Goal: Transaction & Acquisition: Download file/media

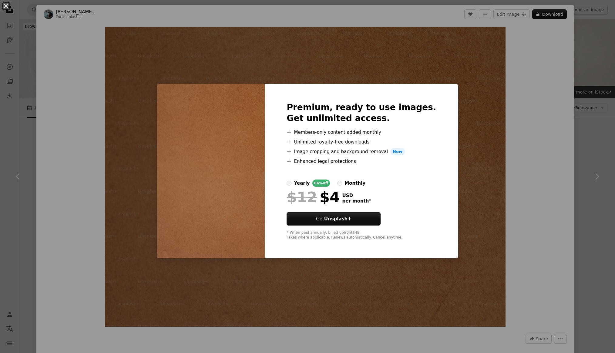
scroll to position [136, 0]
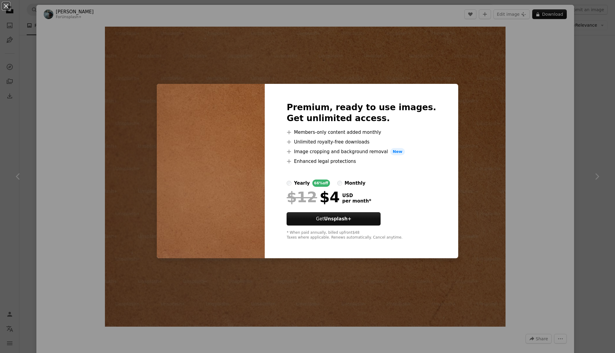
click at [487, 95] on div "An X shape Premium, ready to use images. Get unlimited access. A plus sign Memb…" at bounding box center [307, 176] width 615 height 353
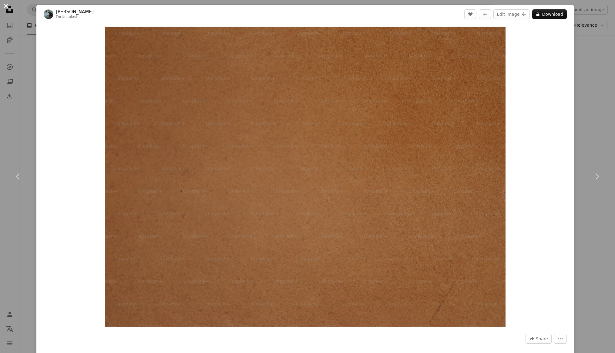
click at [4, 7] on button "An X shape" at bounding box center [5, 5] width 7 height 7
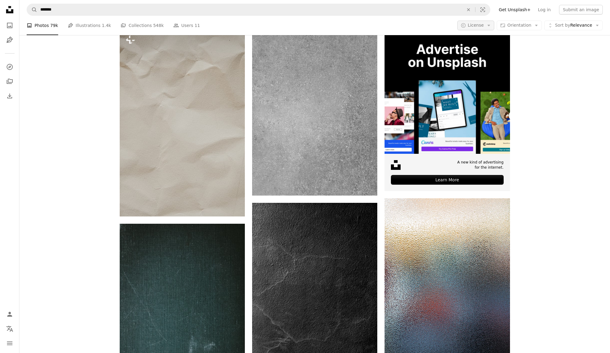
scroll to position [136, 0]
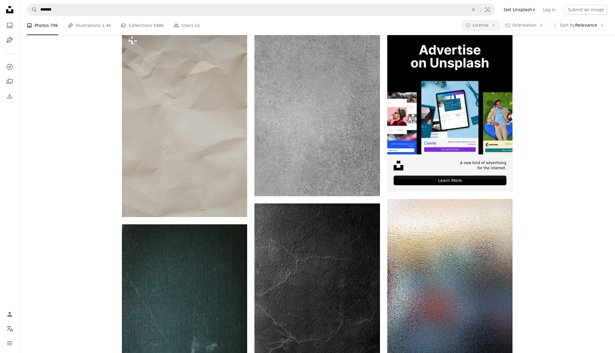
click at [486, 27] on span "License" at bounding box center [481, 25] width 16 height 5
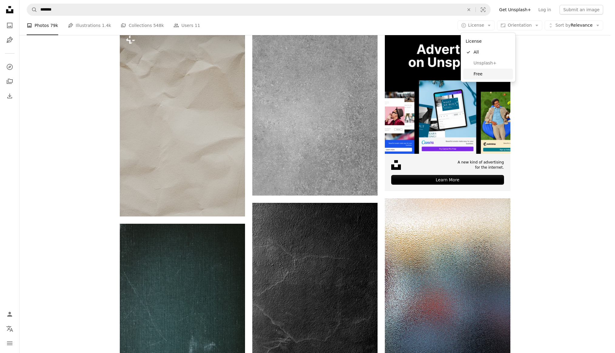
click at [481, 76] on span "Free" at bounding box center [491, 74] width 37 height 6
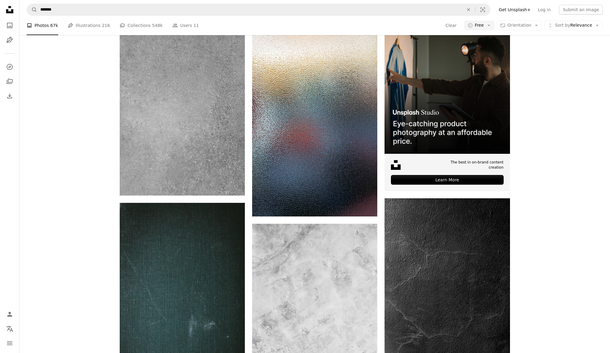
click at [152, 19] on link "paper texture" at bounding box center [141, 13] width 43 height 12
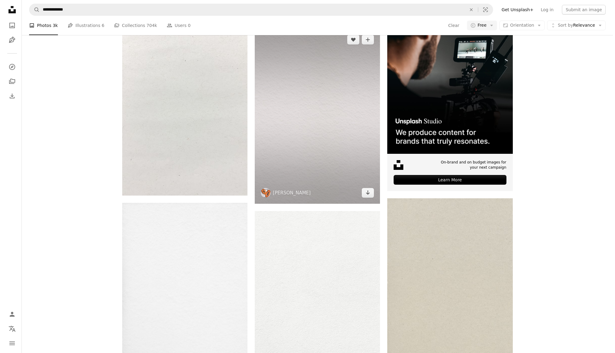
scroll to position [236, 0]
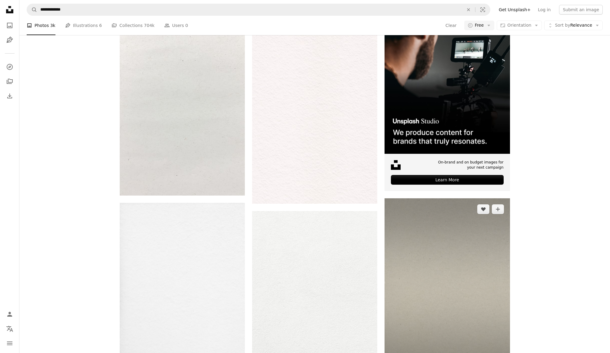
click at [440, 202] on img at bounding box center [447, 290] width 125 height 182
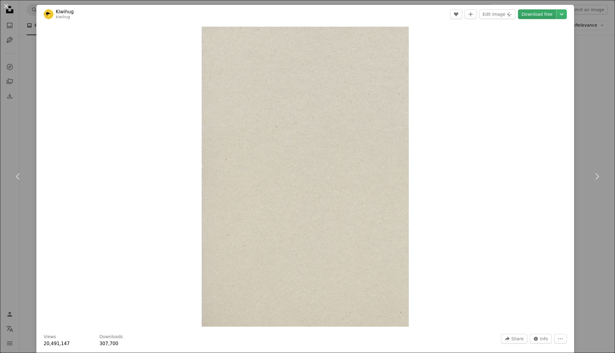
click at [527, 15] on link "Download free" at bounding box center [537, 14] width 38 height 10
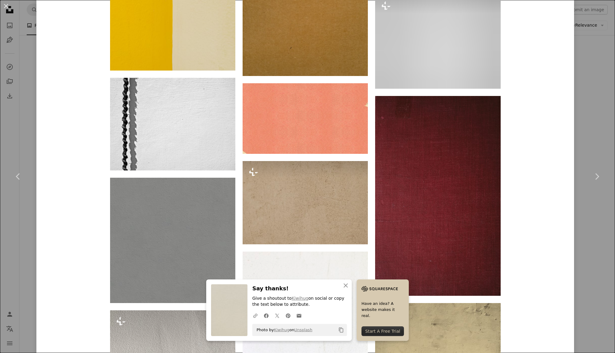
scroll to position [5762, 0]
